Goal: Task Accomplishment & Management: Complete application form

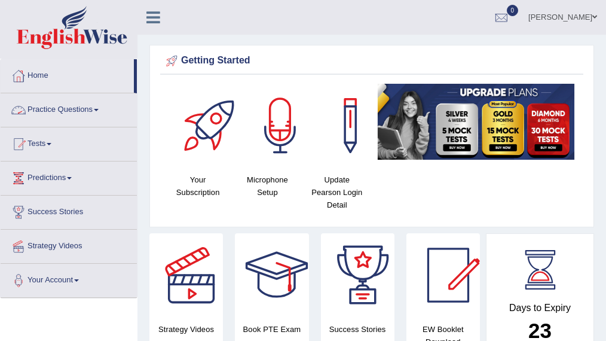
click at [68, 124] on li "Practice Questions Speaking Practice Read Aloud Repeat Sentence Describe Image …" at bounding box center [69, 110] width 136 height 34
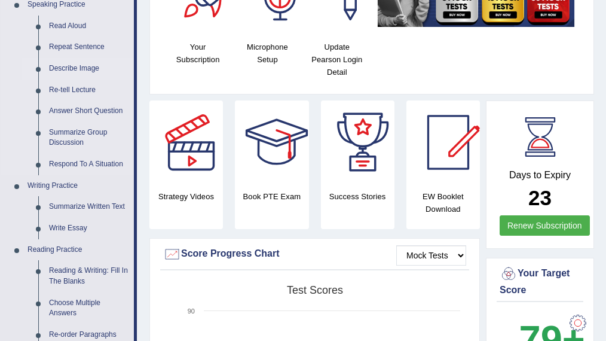
scroll to position [133, 0]
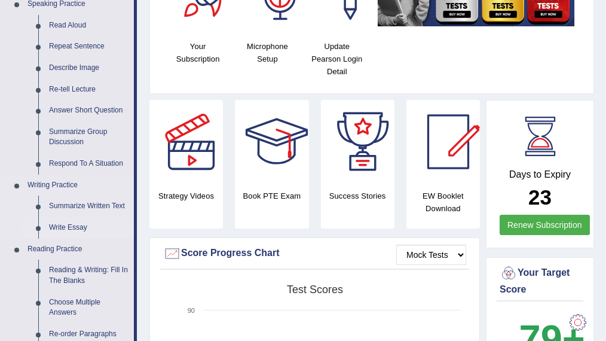
click at [72, 226] on link "Write Essay" at bounding box center [89, 228] width 90 height 22
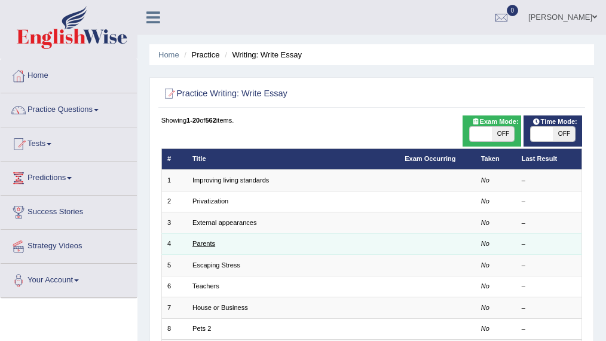
click at [200, 241] on link "Parents" at bounding box center [203, 243] width 23 height 7
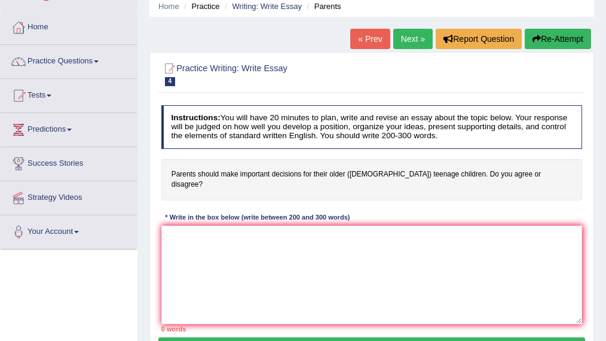
scroll to position [59, 0]
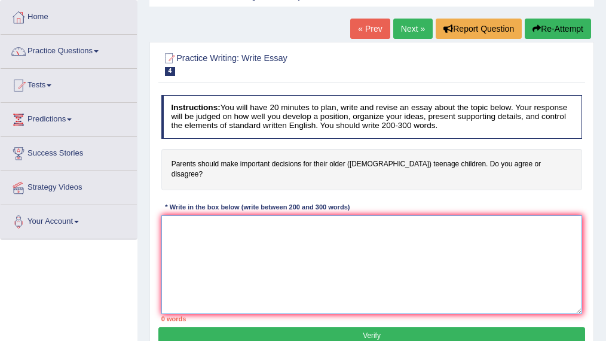
click at [200, 241] on textarea at bounding box center [371, 264] width 421 height 99
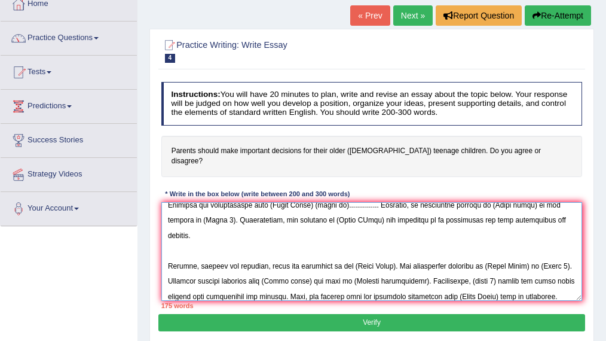
scroll to position [117, 0]
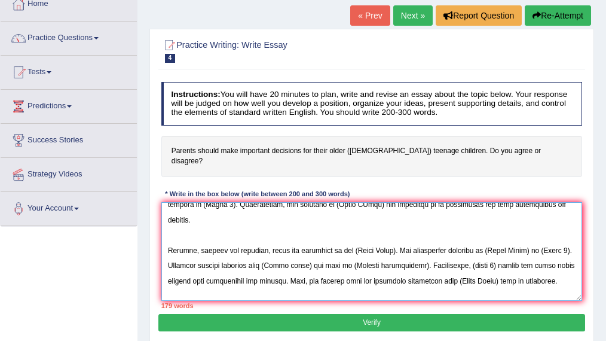
click at [228, 281] on textarea at bounding box center [371, 251] width 421 height 99
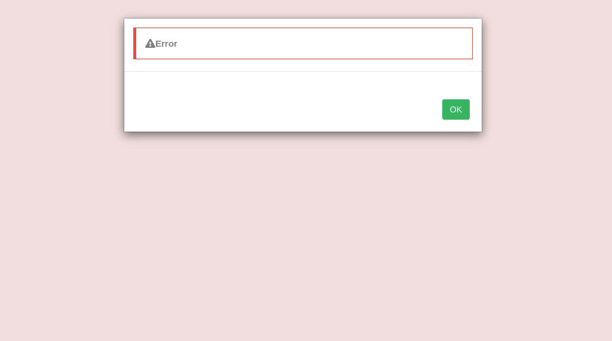
click at [270, 283] on div "Error OK" at bounding box center [306, 170] width 612 height 341
click at [455, 111] on button "OK" at bounding box center [455, 109] width 27 height 20
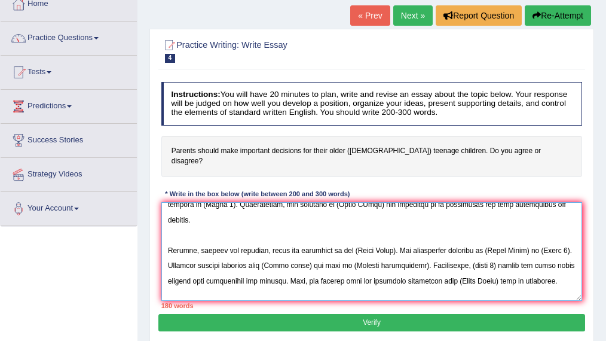
click at [282, 282] on textarea at bounding box center [371, 251] width 421 height 99
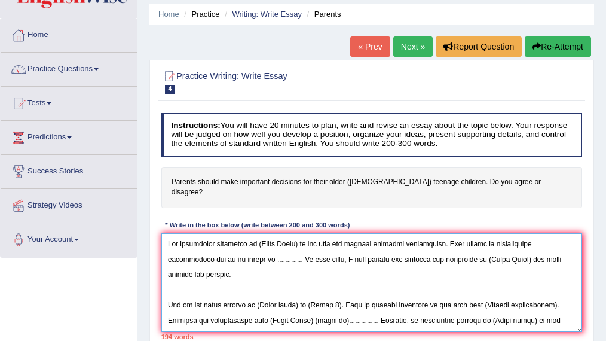
scroll to position [41, 0]
click at [299, 233] on textarea at bounding box center [371, 282] width 421 height 99
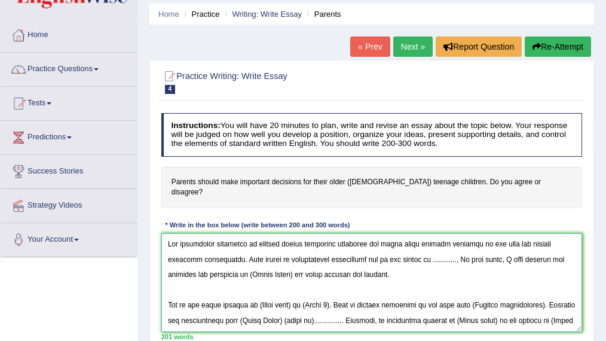
drag, startPoint x: 253, startPoint y: 231, endPoint x: 465, endPoint y: 231, distance: 211.6
click at [465, 233] on textarea at bounding box center [371, 282] width 421 height 99
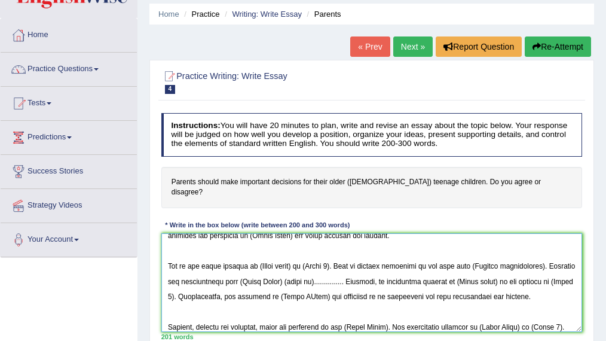
scroll to position [19, 0]
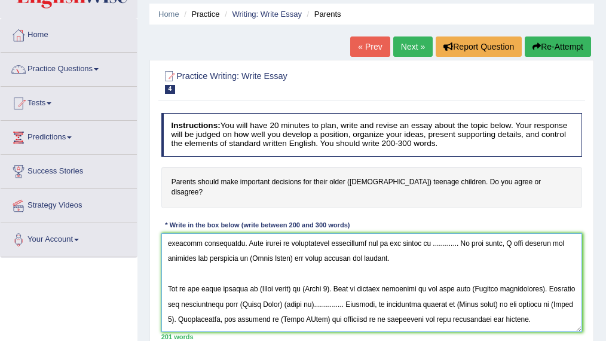
drag, startPoint x: 247, startPoint y: 246, endPoint x: 206, endPoint y: 251, distance: 42.1
click at [206, 251] on textarea at bounding box center [371, 282] width 421 height 99
paste textarea "parents making important decisions for their older teenage children"
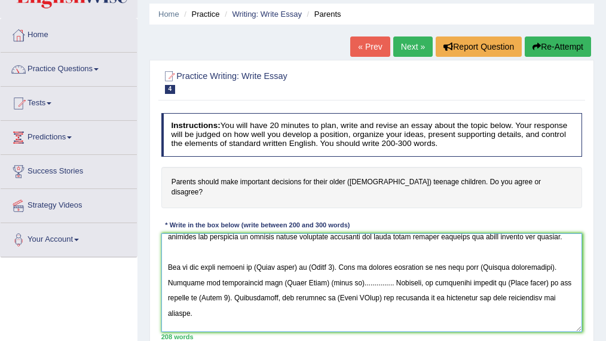
scroll to position [44, 0]
drag, startPoint x: 298, startPoint y: 255, endPoint x: 258, endPoint y: 255, distance: 40.6
click at [258, 255] on textarea at bounding box center [371, 282] width 421 height 99
paste textarea "parents making important decisions for their older teenage children"
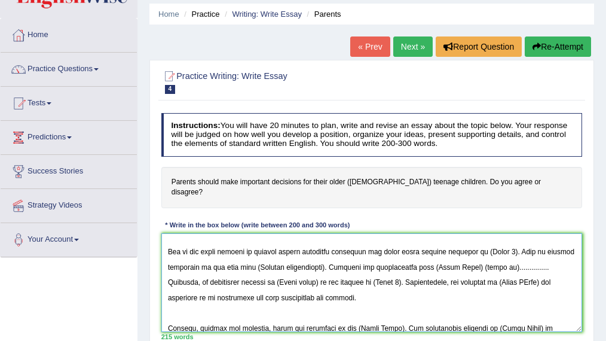
scroll to position [63, 0]
drag, startPoint x: 467, startPoint y: 255, endPoint x: 427, endPoint y: 253, distance: 40.7
click at [427, 253] on textarea at bounding box center [371, 282] width 421 height 99
paste textarea "parents making important decisions for their older teenage children"
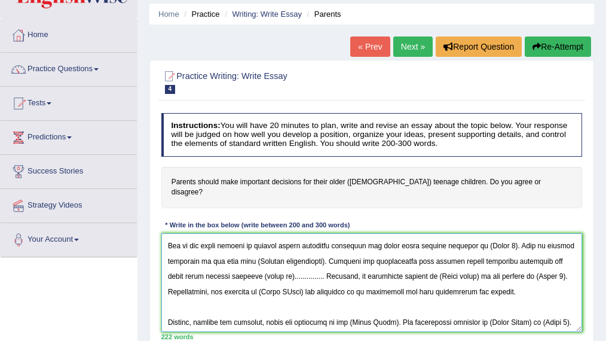
scroll to position [70, 0]
drag, startPoint x: 453, startPoint y: 262, endPoint x: 413, endPoint y: 263, distance: 40.1
click at [413, 263] on textarea at bounding box center [371, 282] width 421 height 99
paste textarea "parents making important decisions for their older teenage children"
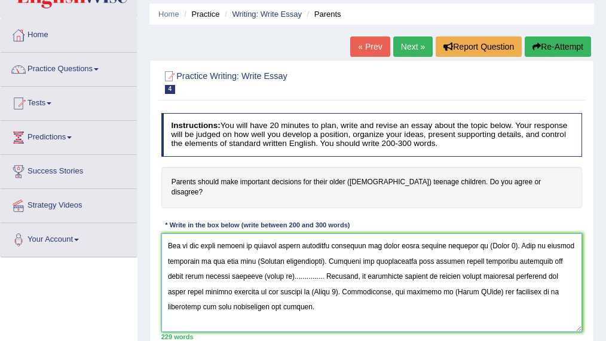
drag, startPoint x: 439, startPoint y: 279, endPoint x: 395, endPoint y: 276, distance: 43.7
click at [395, 276] on textarea at bounding box center [371, 282] width 421 height 99
paste textarea "parents making important decisions for their older teenage children"
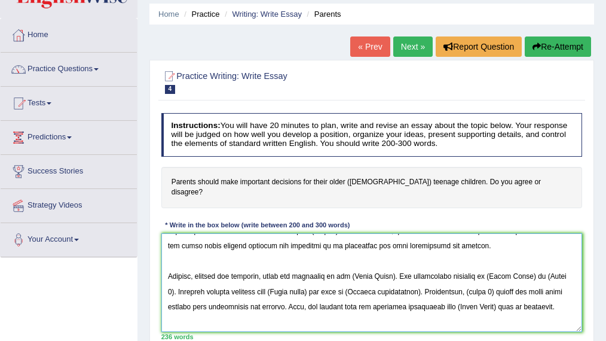
scroll to position [142, 0]
drag, startPoint x: 391, startPoint y: 264, endPoint x: 325, endPoint y: 265, distance: 65.7
click at [325, 265] on textarea at bounding box center [371, 282] width 421 height 99
click at [347, 264] on textarea at bounding box center [371, 282] width 421 height 99
drag, startPoint x: 348, startPoint y: 263, endPoint x: 391, endPoint y: 261, distance: 43.1
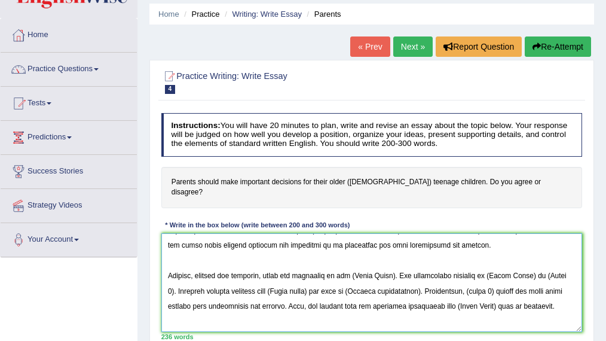
click at [391, 261] on textarea at bounding box center [371, 282] width 421 height 99
paste textarea "parents making important decisions for their older teenage children"
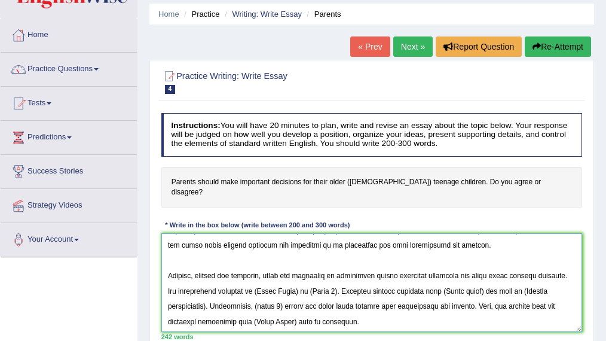
drag, startPoint x: 292, startPoint y: 278, endPoint x: 255, endPoint y: 280, distance: 37.1
click at [255, 280] on textarea at bounding box center [371, 282] width 421 height 99
paste textarea "parents making important decisions for their older teenage children"
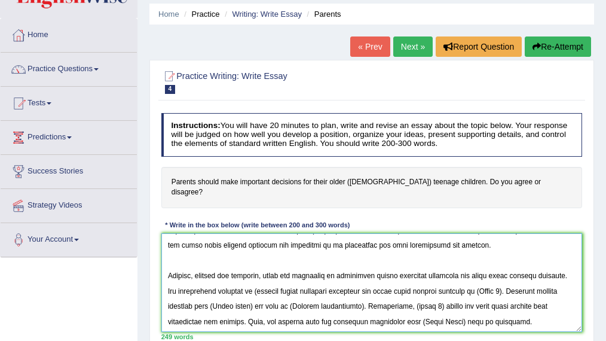
click at [255, 278] on textarea at bounding box center [371, 282] width 421 height 99
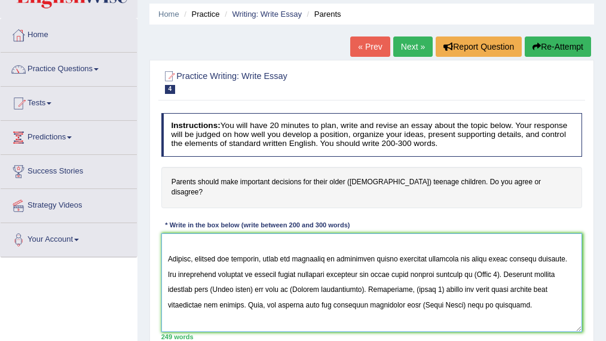
scroll to position [162, 0]
drag, startPoint x: 247, startPoint y: 277, endPoint x: 207, endPoint y: 281, distance: 40.3
click at [207, 281] on textarea at bounding box center [371, 282] width 421 height 99
paste textarea "parents making important decisions for their older teenage children"
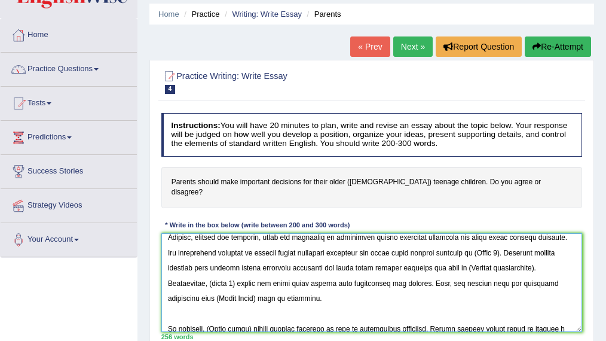
scroll to position [187, 0]
drag, startPoint x: 258, startPoint y: 286, endPoint x: 219, endPoint y: 283, distance: 39.6
click at [219, 283] on textarea at bounding box center [371, 282] width 421 height 99
paste textarea "parents making important decisions for their older teenage children"
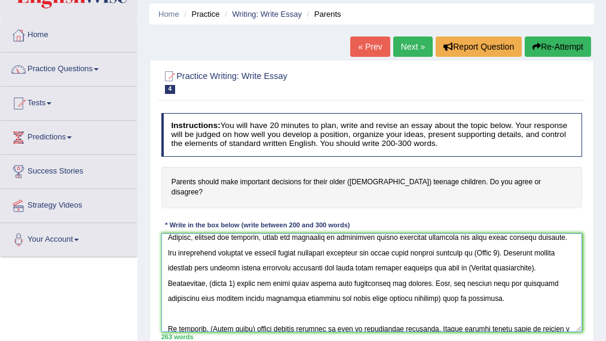
click at [430, 287] on textarea at bounding box center [371, 282] width 421 height 99
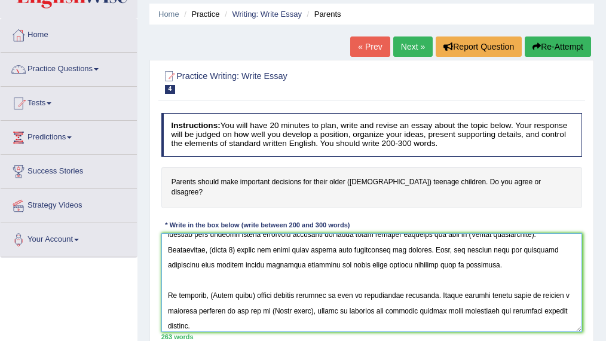
scroll to position [232, 0]
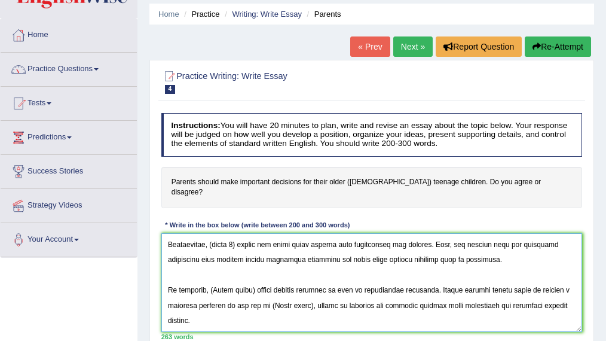
drag, startPoint x: 250, startPoint y: 277, endPoint x: 210, endPoint y: 279, distance: 40.1
click at [210, 279] on textarea at bounding box center [371, 282] width 421 height 99
paste textarea "parents making important decisions for their older teenage children"
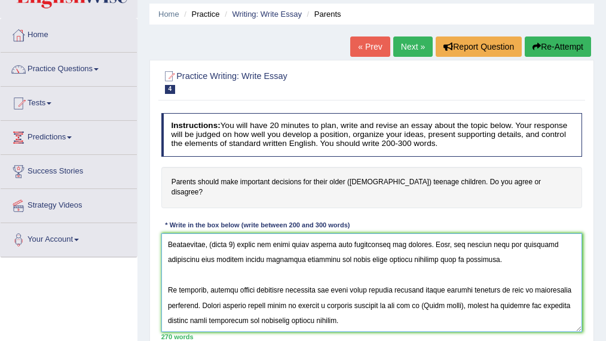
drag, startPoint x: 469, startPoint y: 293, endPoint x: 427, endPoint y: 295, distance: 41.9
click at [427, 295] on textarea at bounding box center [371, 282] width 421 height 99
paste textarea "parents making important decisions for their older teenage children"
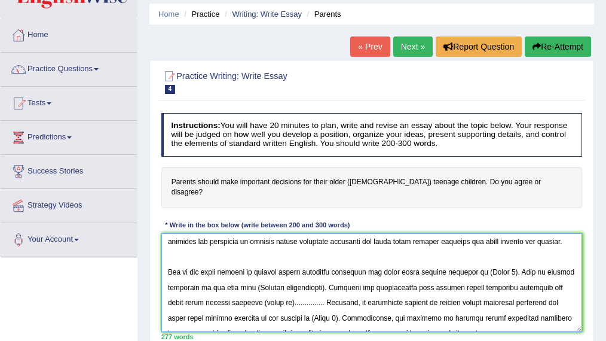
scroll to position [0, 0]
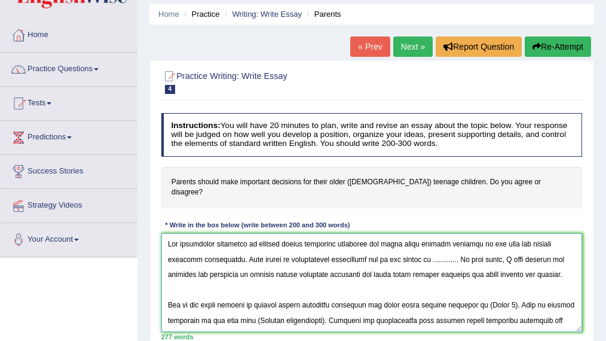
click at [411, 249] on textarea at bounding box center [371, 282] width 421 height 99
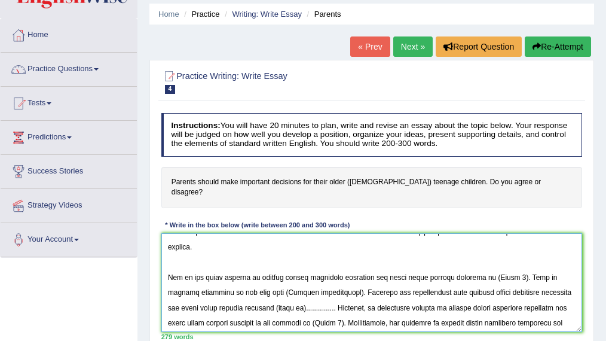
scroll to position [52, 0]
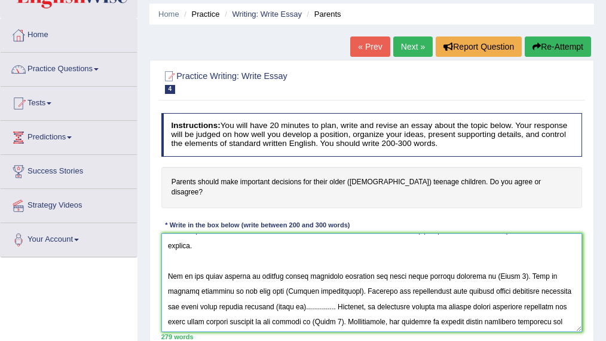
click at [504, 249] on textarea at bounding box center [371, 282] width 421 height 99
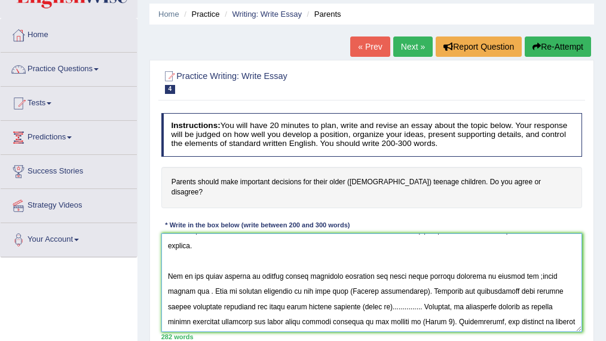
click at [515, 249] on textarea at bounding box center [371, 282] width 421 height 99
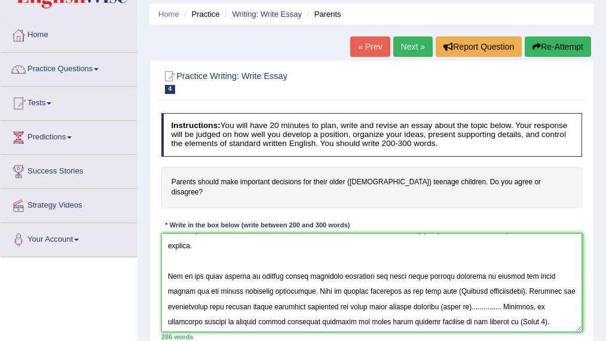
click at [470, 264] on textarea at bounding box center [371, 282] width 421 height 99
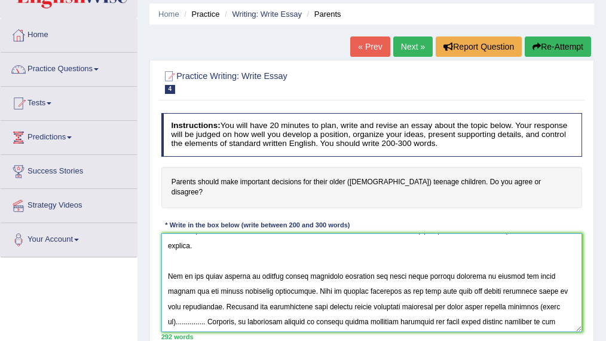
click at [528, 279] on textarea at bounding box center [371, 282] width 421 height 99
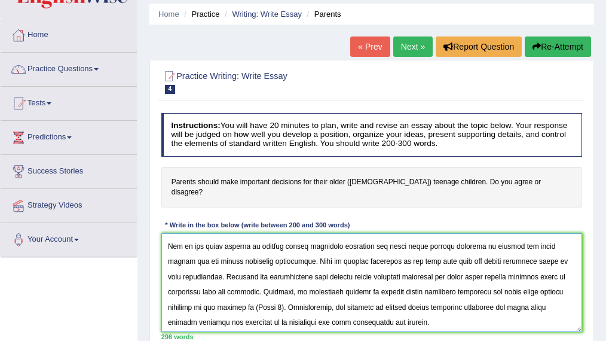
scroll to position [87, 0]
click at [265, 280] on textarea at bounding box center [371, 282] width 421 height 99
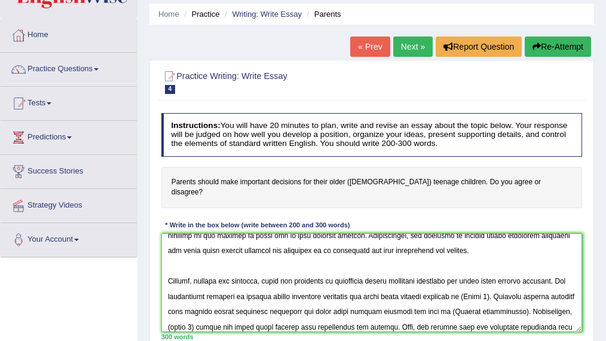
scroll to position [172, 0]
click at [497, 267] on textarea at bounding box center [371, 282] width 421 height 99
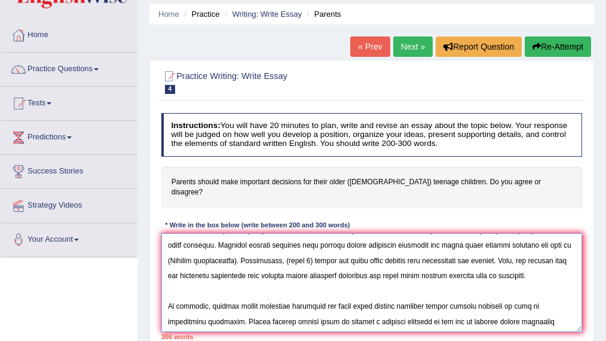
scroll to position [250, 0]
drag, startPoint x: 323, startPoint y: 277, endPoint x: 378, endPoint y: 273, distance: 55.2
click at [378, 273] on textarea at bounding box center [371, 282] width 421 height 99
click at [381, 278] on textarea at bounding box center [371, 282] width 421 height 99
drag, startPoint x: 393, startPoint y: 277, endPoint x: 350, endPoint y: 277, distance: 43.6
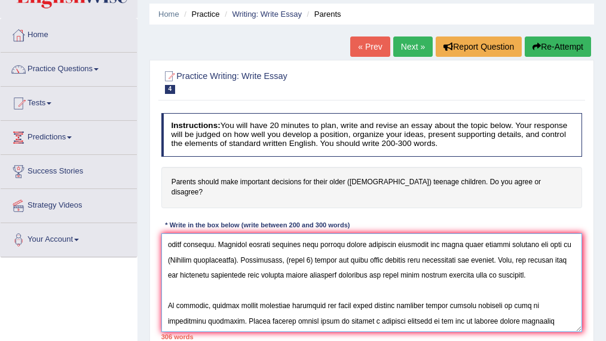
click at [350, 277] on textarea at bounding box center [371, 282] width 421 height 99
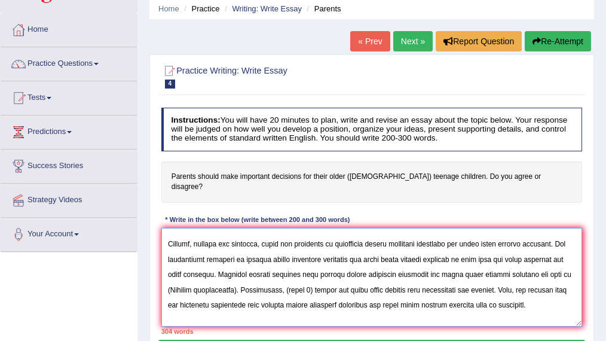
scroll to position [209, 0]
drag, startPoint x: 398, startPoint y: 279, endPoint x: 445, endPoint y: 276, distance: 46.7
click at [445, 276] on textarea at bounding box center [371, 277] width 421 height 99
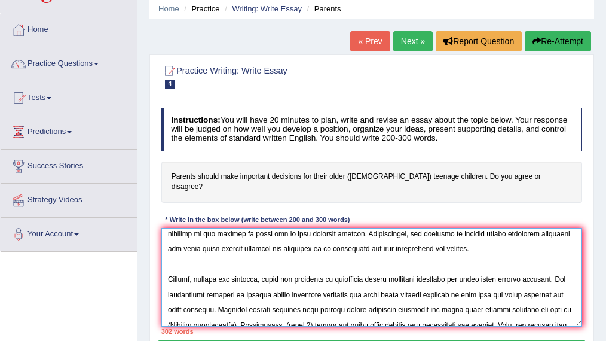
scroll to position [167, 0]
drag, startPoint x: 485, startPoint y: 251, endPoint x: 532, endPoint y: 253, distance: 46.7
click at [532, 253] on textarea at bounding box center [371, 277] width 421 height 99
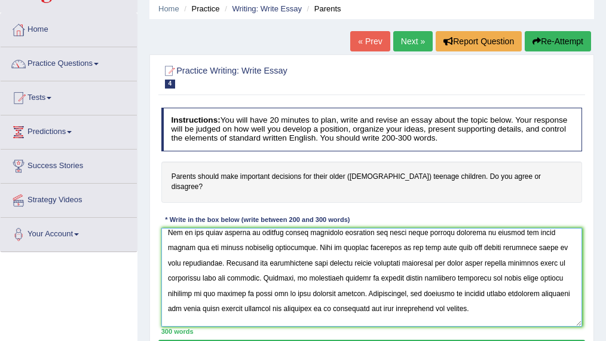
scroll to position [97, 0]
drag, startPoint x: 180, startPoint y: 282, endPoint x: 226, endPoint y: 282, distance: 45.4
click at [226, 282] on textarea at bounding box center [371, 277] width 421 height 99
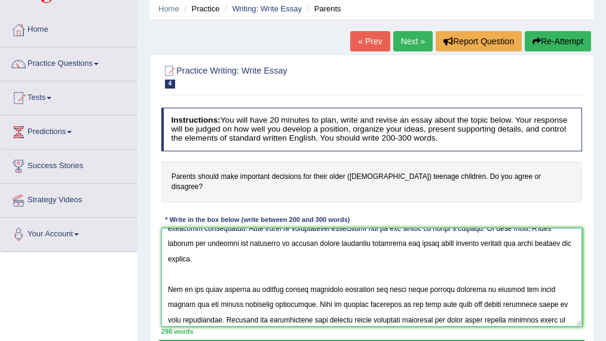
scroll to position [30, 0]
drag, startPoint x: 514, startPoint y: 261, endPoint x: 177, endPoint y: 281, distance: 337.6
click at [177, 281] on textarea at bounding box center [371, 277] width 421 height 99
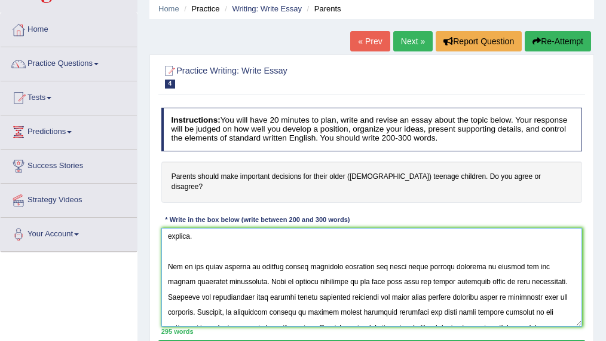
scroll to position [57, 0]
click at [178, 282] on textarea at bounding box center [371, 277] width 421 height 99
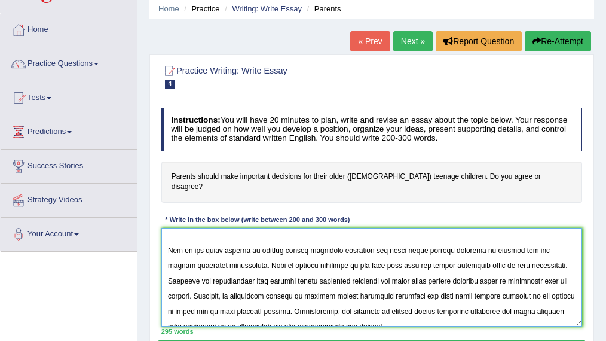
scroll to position [76, 0]
drag, startPoint x: 174, startPoint y: 284, endPoint x: 534, endPoint y: 268, distance: 360.7
click at [534, 268] on textarea at bounding box center [371, 277] width 421 height 99
click at [193, 286] on textarea at bounding box center [371, 277] width 421 height 99
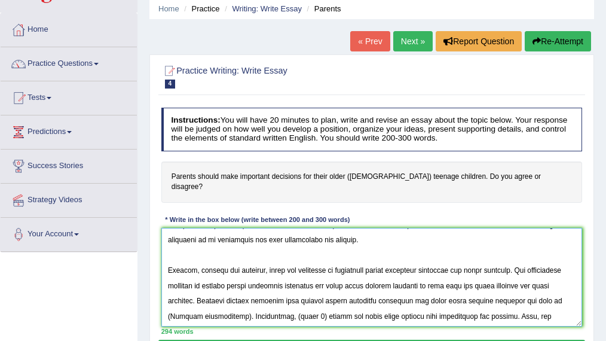
scroll to position [179, 0]
drag, startPoint x: 208, startPoint y: 288, endPoint x: 518, endPoint y: 270, distance: 310.1
click at [518, 270] on textarea at bounding box center [371, 277] width 421 height 99
drag, startPoint x: 235, startPoint y: 287, endPoint x: 210, endPoint y: 287, distance: 25.1
click at [210, 287] on textarea at bounding box center [371, 277] width 421 height 99
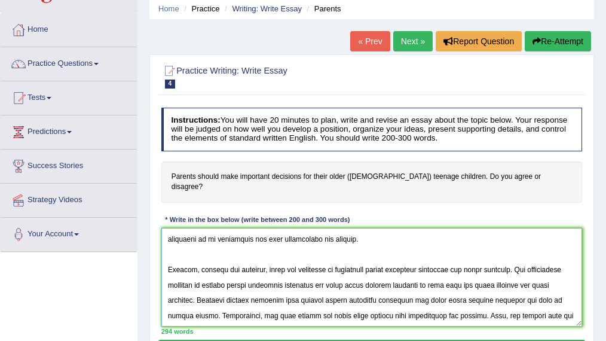
click at [215, 288] on textarea at bounding box center [371, 277] width 421 height 99
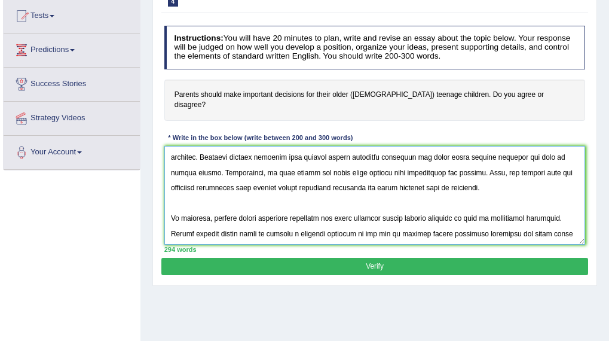
scroll to position [127, 0]
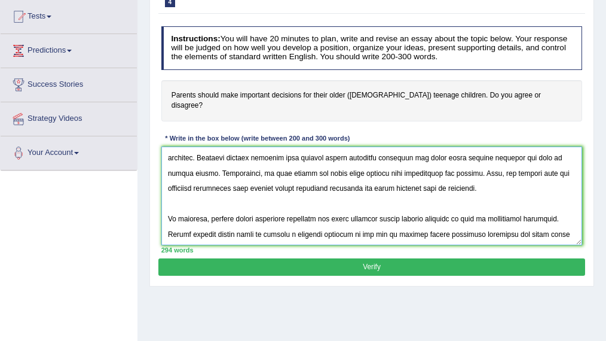
type textarea "The increasing influence of parents making important decisions for their older …"
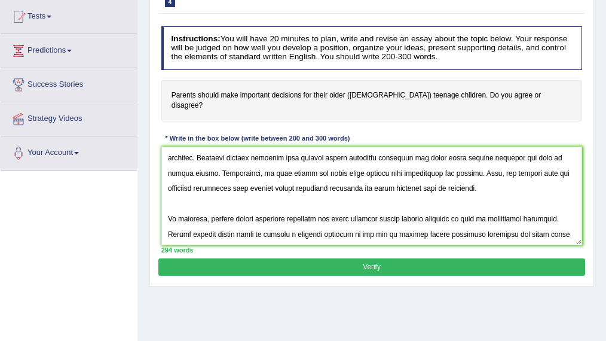
click at [345, 258] on button "Verify" at bounding box center [371, 266] width 426 height 17
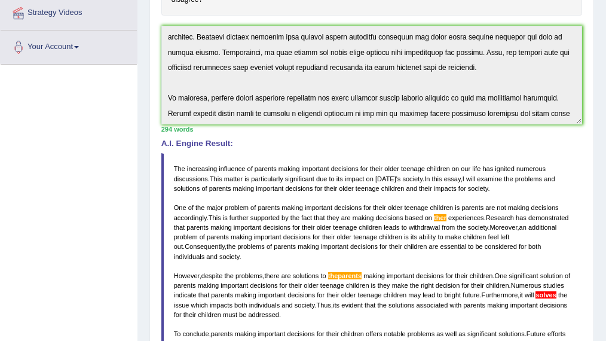
scroll to position [235, 0]
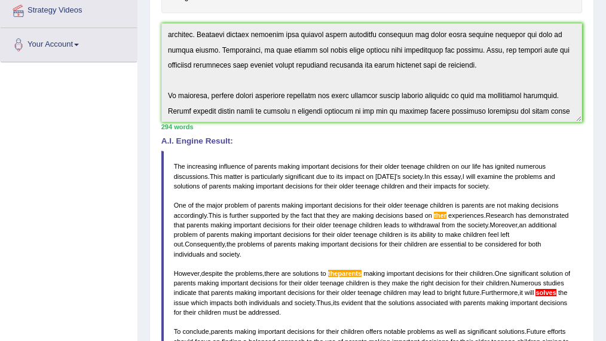
drag, startPoint x: 173, startPoint y: 153, endPoint x: 258, endPoint y: 235, distance: 117.9
click at [258, 235] on blockquote "The increasing influence of parents making important decisions for their older …" at bounding box center [371, 259] width 421 height 216
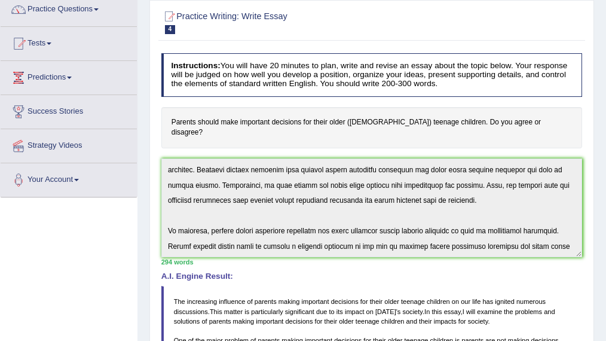
scroll to position [0, 0]
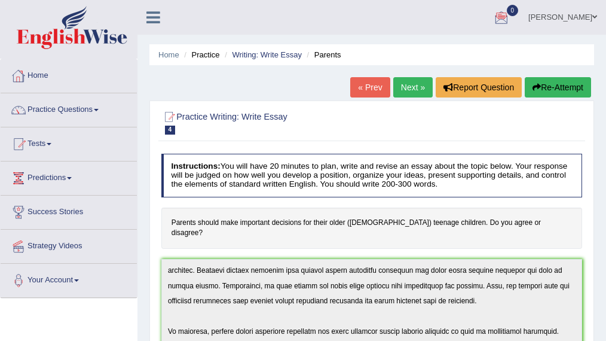
click at [36, 79] on link "Home" at bounding box center [69, 74] width 136 height 30
